Goal: Task Accomplishment & Management: Manage account settings

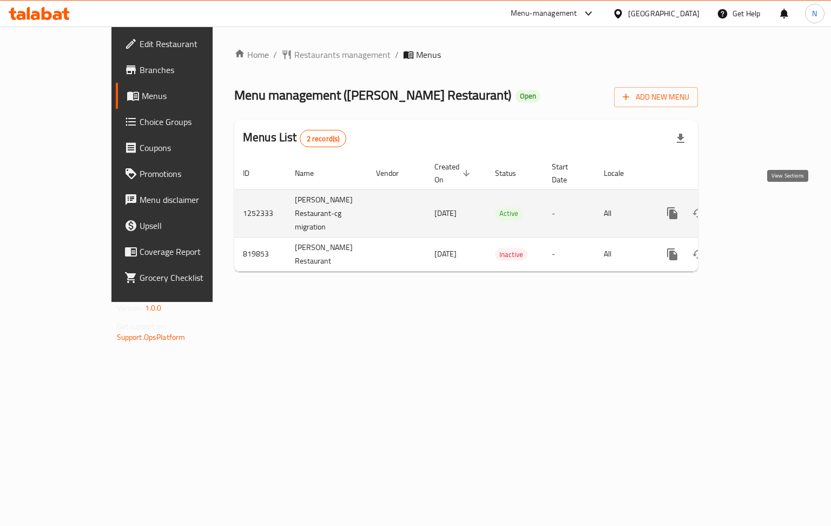
click at [763, 204] on link "enhanced table" at bounding box center [750, 213] width 26 height 26
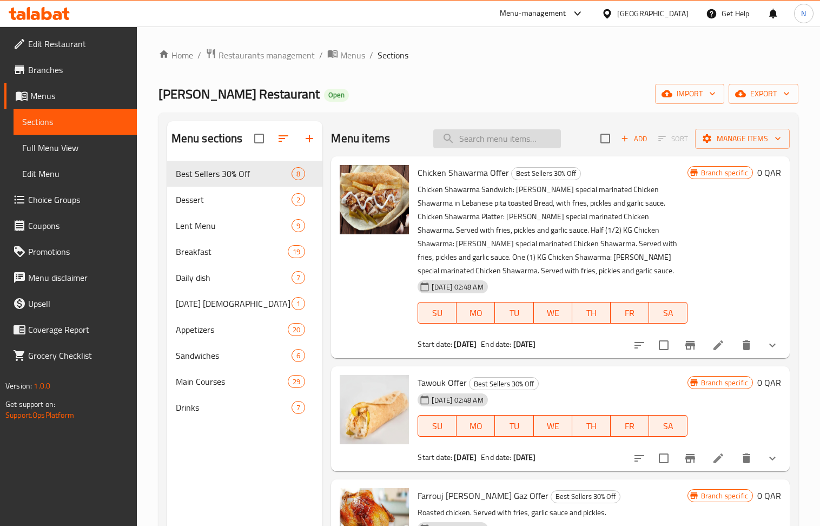
click at [513, 136] on input "search" at bounding box center [497, 138] width 128 height 19
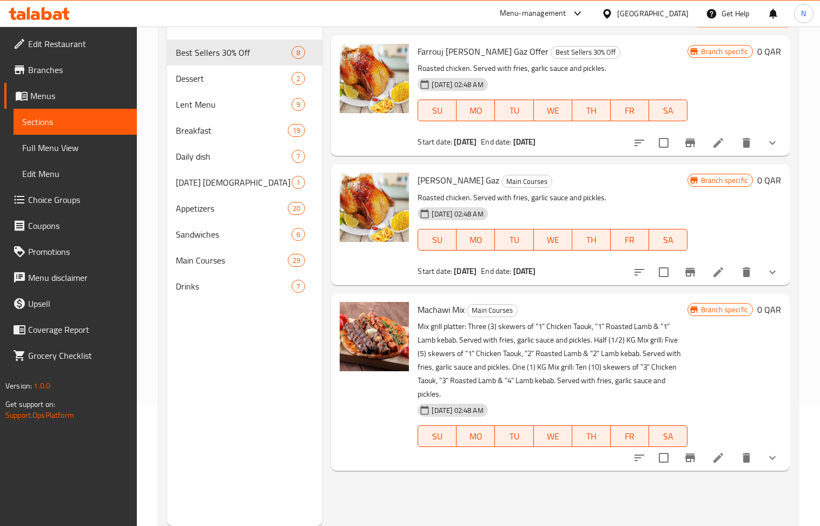
scroll to position [144, 0]
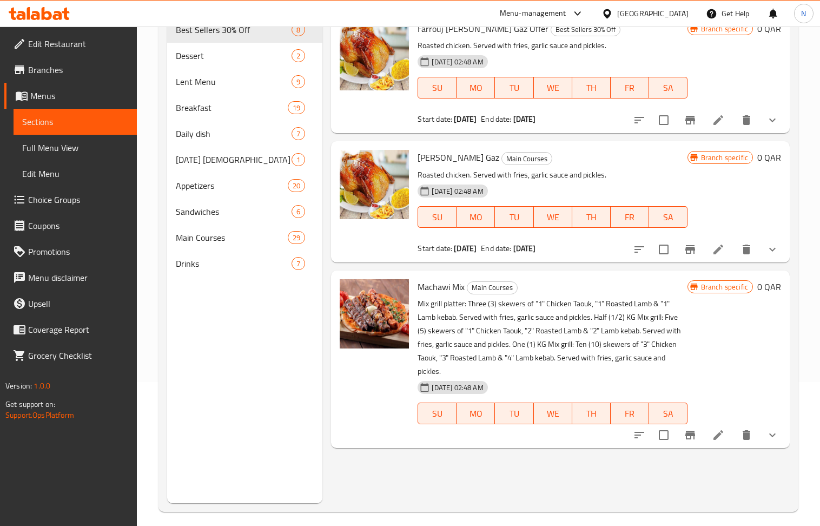
type input "mach"
click at [719, 430] on icon at bounding box center [718, 435] width 10 height 10
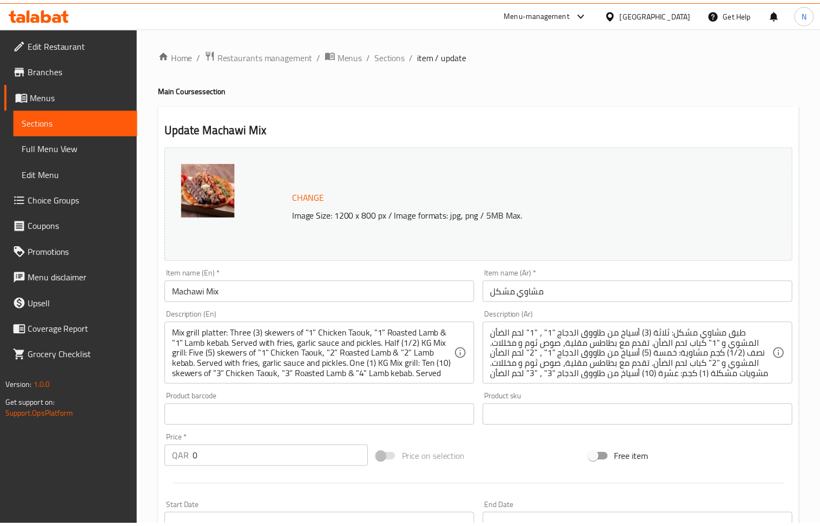
scroll to position [483, 0]
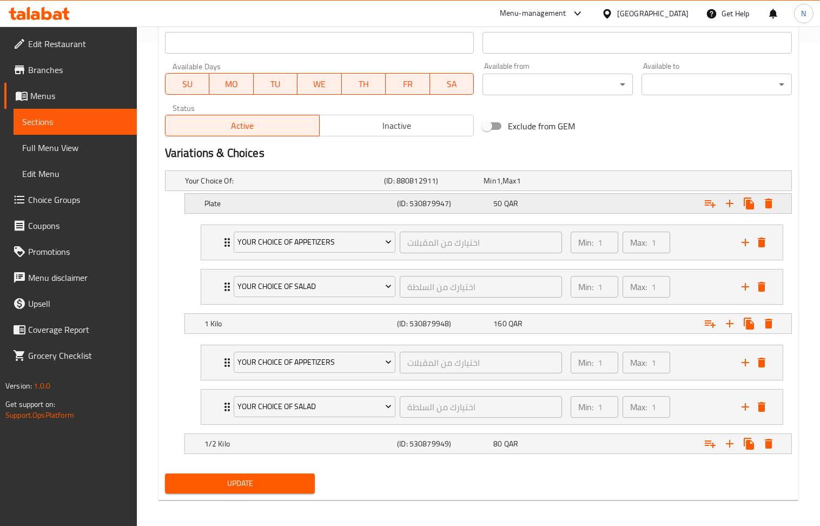
click at [624, 207] on div "Expand" at bounding box center [684, 203] width 192 height 24
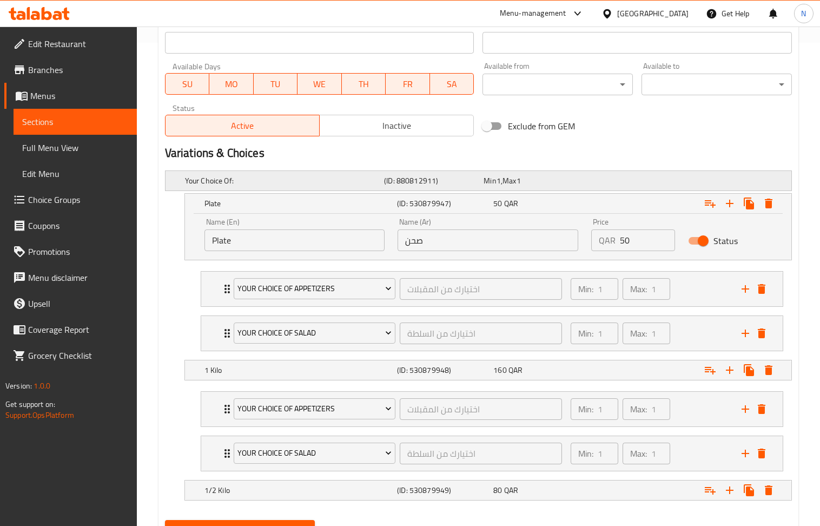
click at [610, 184] on div "Your Choice Of: (ID: 880812911) Min 1 , Max 1" at bounding box center [481, 181] width 597 height 24
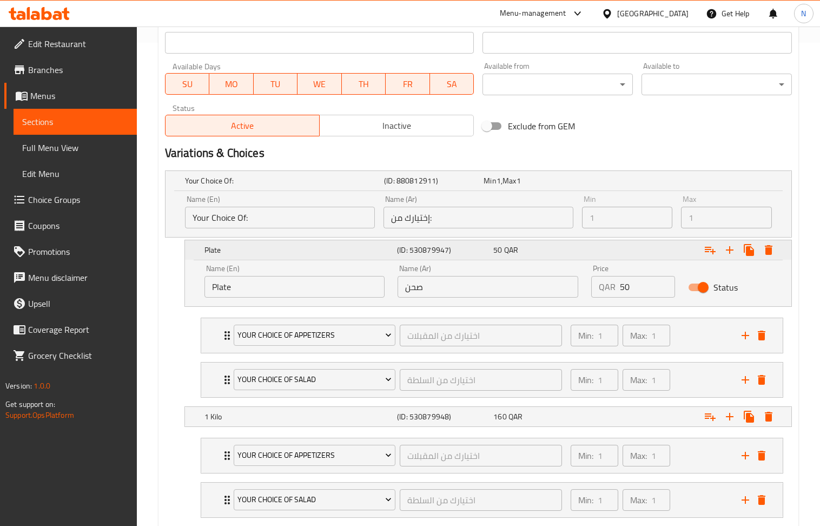
scroll to position [555, 0]
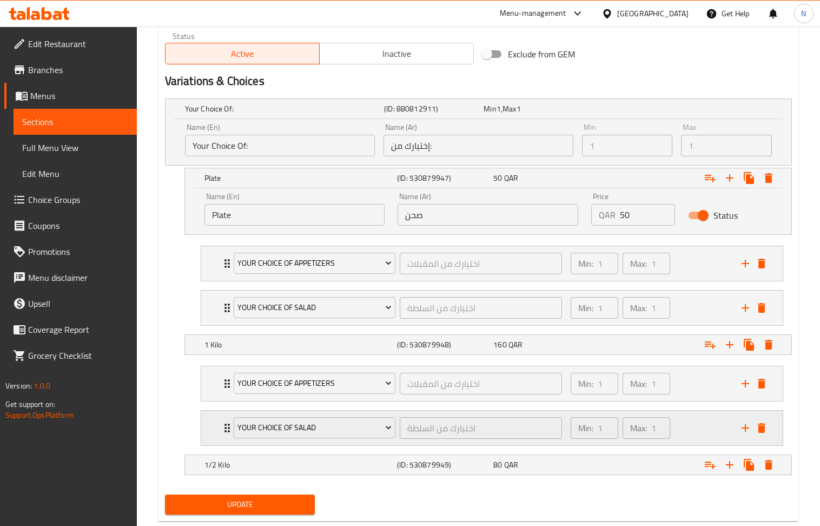
click at [704, 424] on div "Min: 1 ​ Max: 1 ​" at bounding box center [649, 427] width 171 height 35
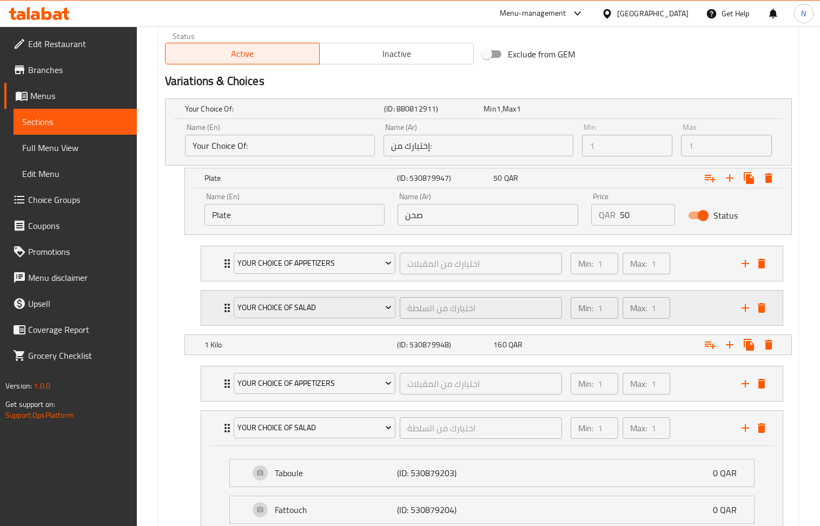
click at [693, 298] on div "Min: 1 ​ Max: 1 ​" at bounding box center [649, 307] width 171 height 35
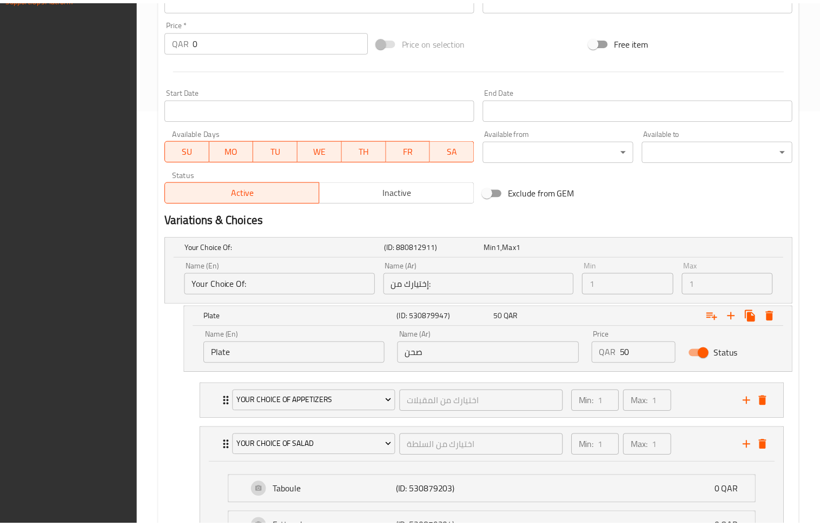
scroll to position [777, 0]
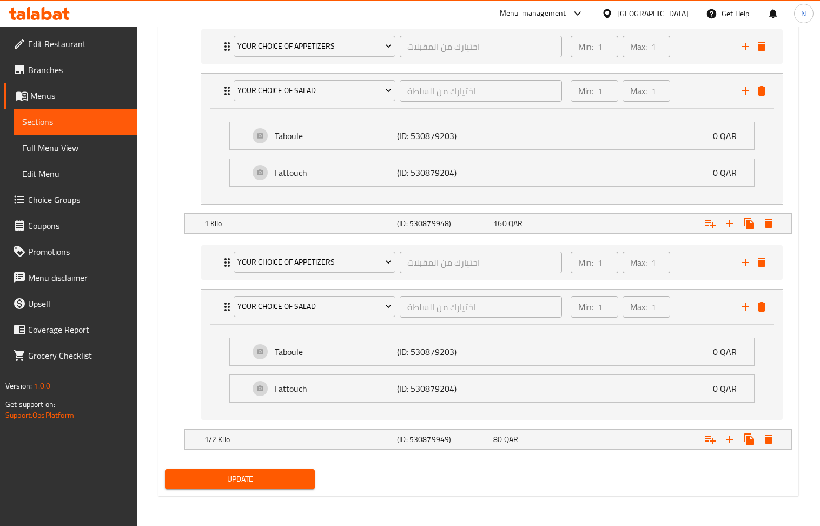
click at [81, 195] on span "Choice Groups" at bounding box center [78, 199] width 100 height 13
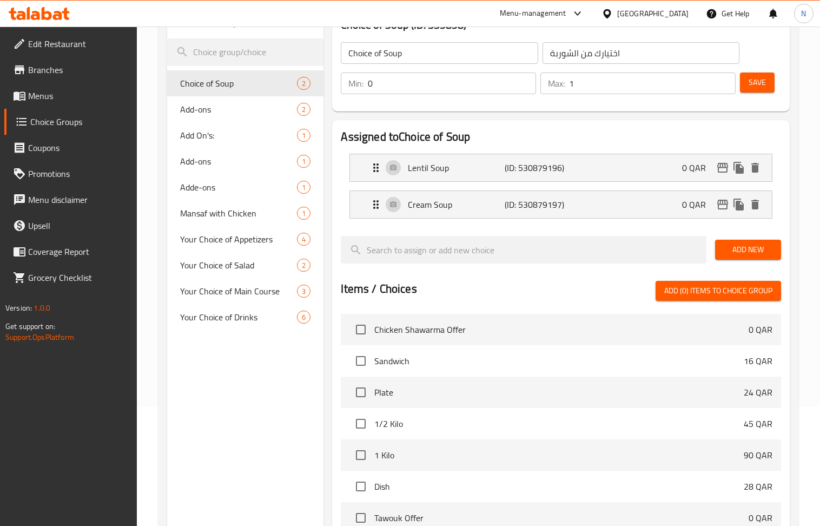
scroll to position [136, 0]
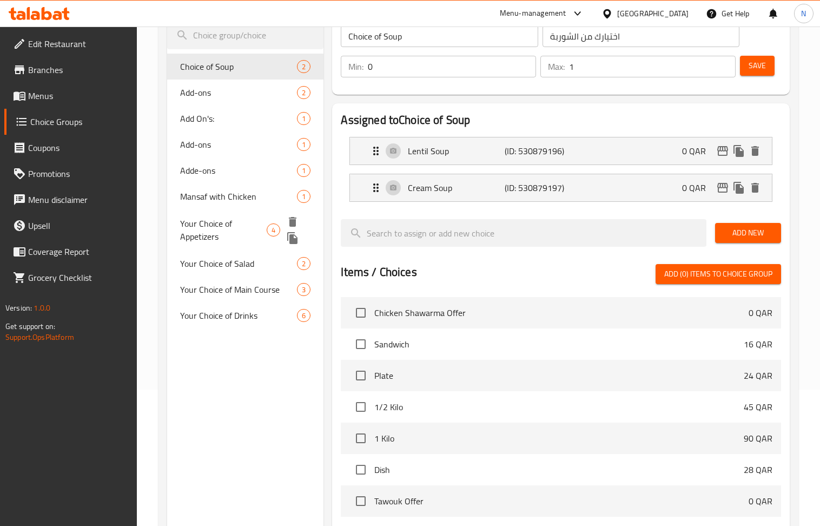
click at [242, 245] on div "Your Choice of Appetizers 4" at bounding box center [245, 229] width 157 height 41
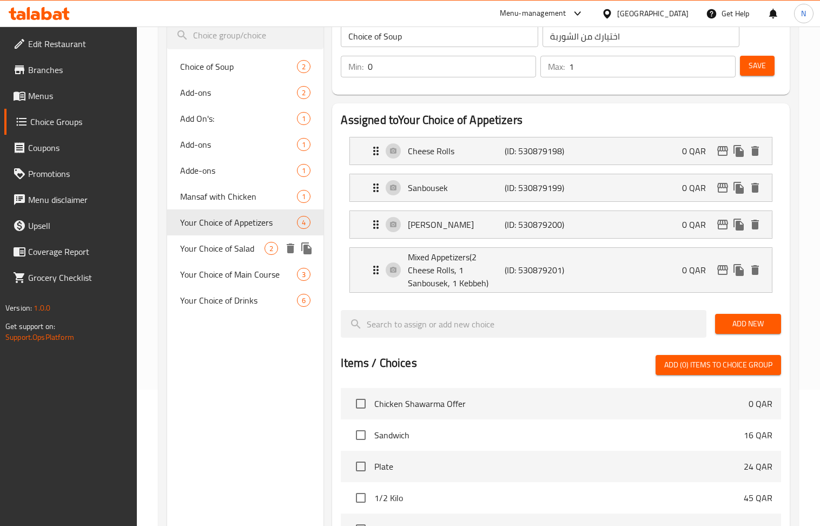
type input "Your Choice of Appetizers"
type input "اختيارك من المقبلات"
type input "1"
click at [242, 258] on div "Your Choice of Salad 2" at bounding box center [245, 248] width 157 height 26
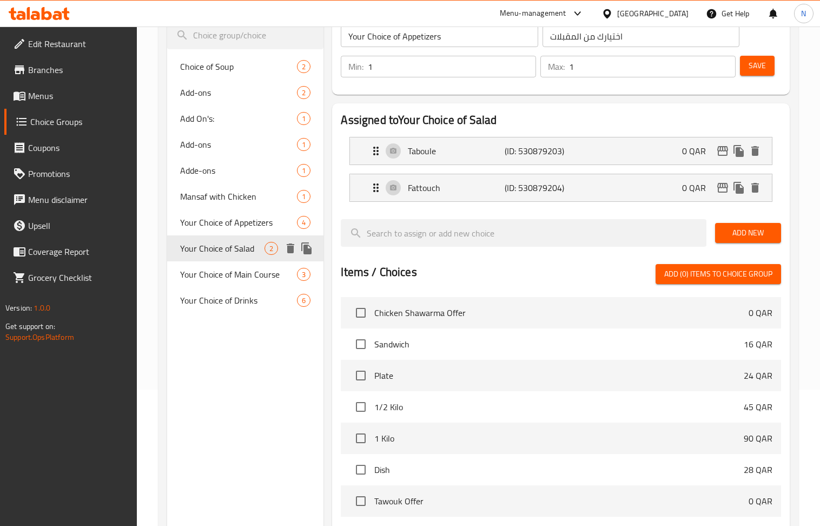
type input "Your Choice of Salad"
type input "اختيارك من السلطة"
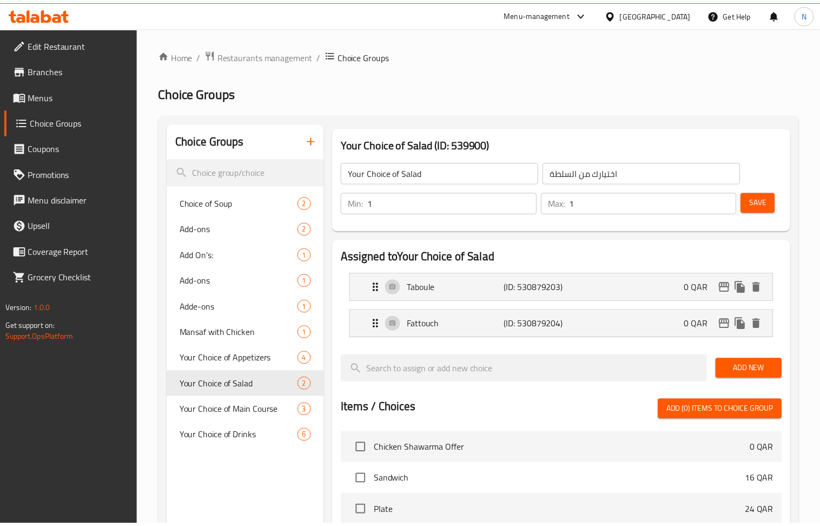
scroll to position [338, 0]
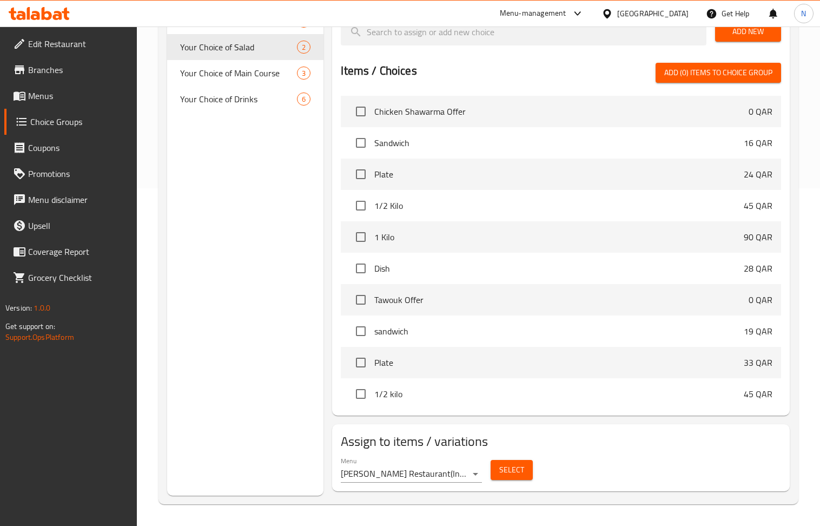
click at [671, 20] on div "[GEOGRAPHIC_DATA]" at bounding box center [645, 14] width 104 height 26
click at [673, 18] on div "[GEOGRAPHIC_DATA]" at bounding box center [652, 14] width 71 height 12
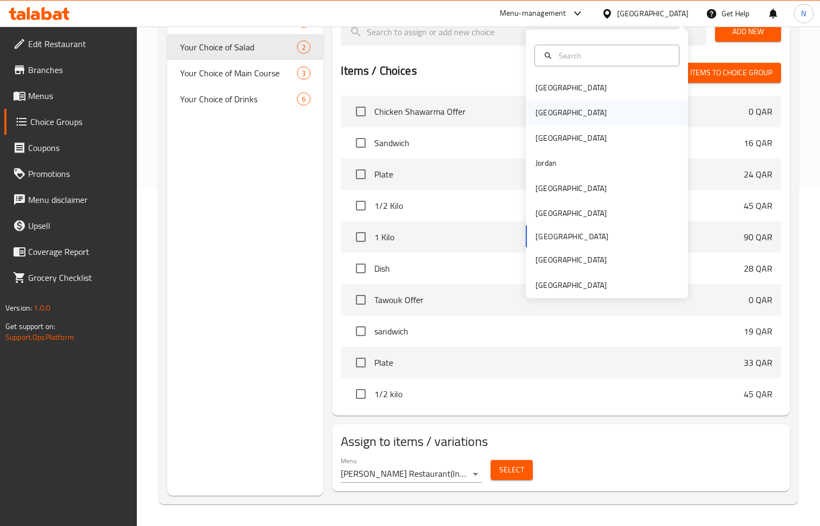
click at [574, 109] on div "[GEOGRAPHIC_DATA]" at bounding box center [607, 112] width 162 height 25
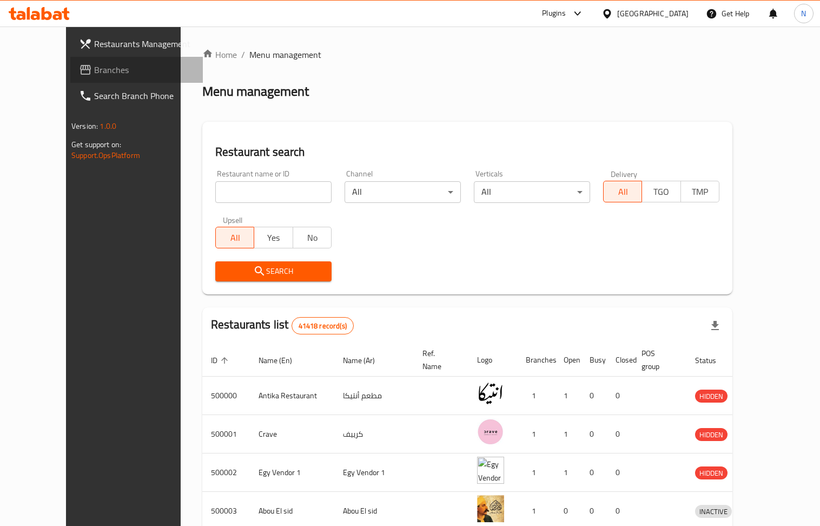
click at [89, 62] on link "Branches" at bounding box center [136, 70] width 132 height 26
